Goal: Information Seeking & Learning: Learn about a topic

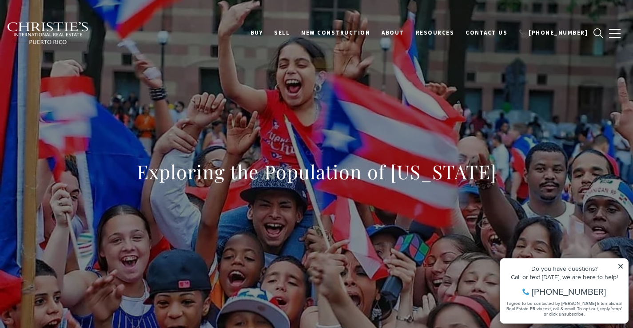
click at [620, 265] on icon at bounding box center [620, 266] width 6 height 6
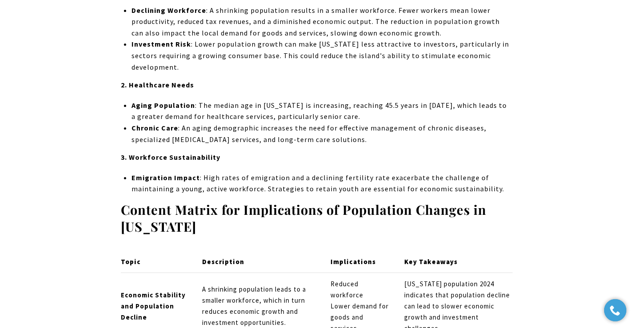
scroll to position [1820, 0]
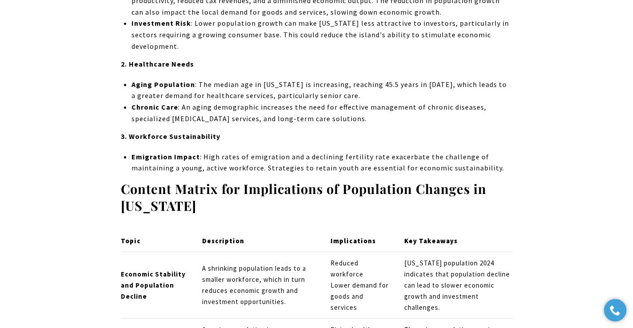
click at [187, 59] on strong "2. Healthcare Needs" at bounding box center [157, 63] width 73 height 9
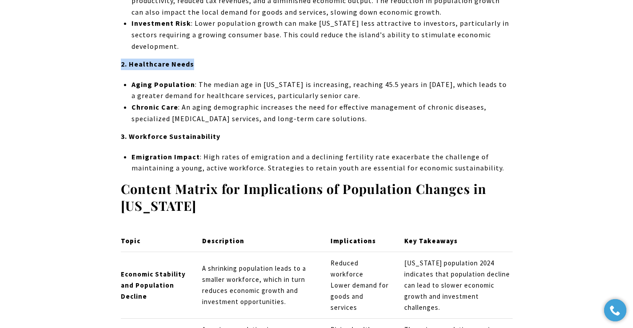
click at [187, 59] on strong "2. Healthcare Needs" at bounding box center [157, 63] width 73 height 9
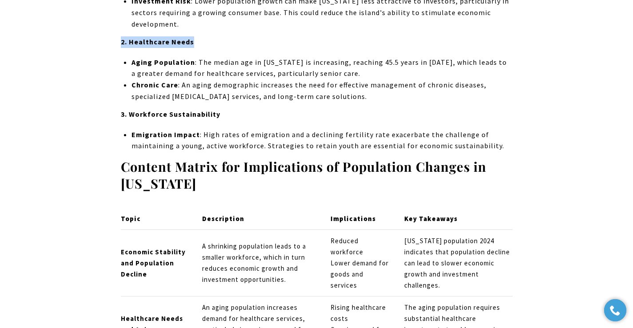
scroll to position [1865, 0]
